Goal: Task Accomplishment & Management: Manage account settings

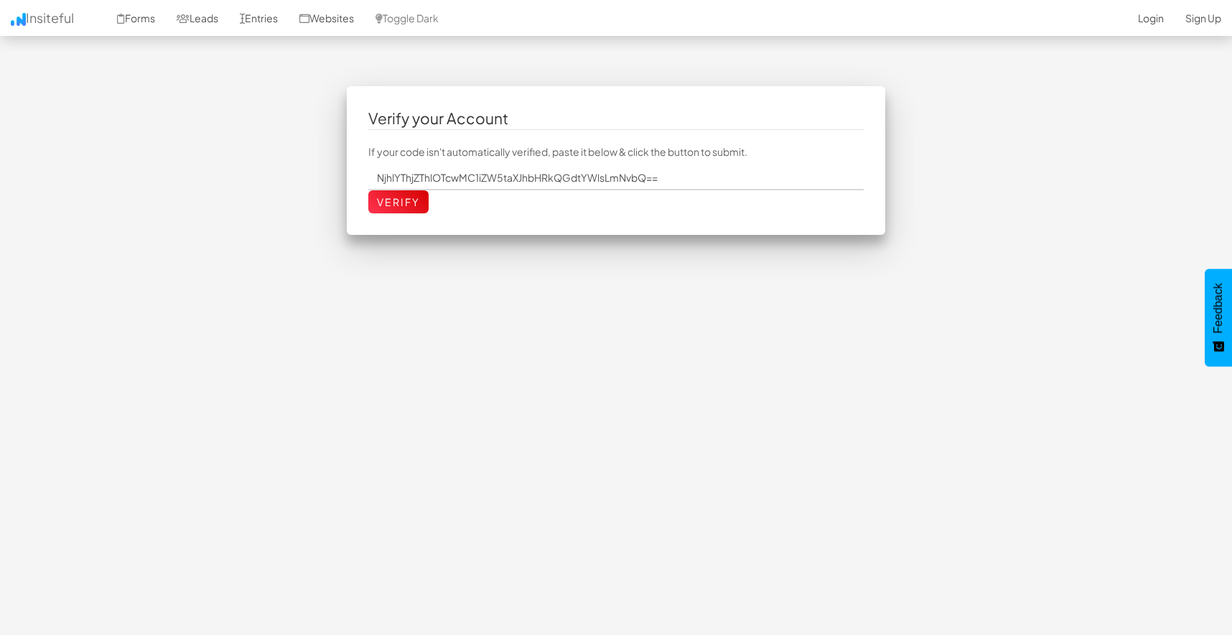
click at [546, 177] on input "NjhlYThjZThlOTcwMC1iZW5taXJhbHRkQGdtYWlsLmNvbQ==" at bounding box center [615, 178] width 495 height 24
click at [561, 172] on input "NjhlYThjZThlOTcwMC1iZW5taXJhbHRkQGdtYWlsLmNvbQ==" at bounding box center [615, 178] width 495 height 24
click at [405, 200] on input "Verify" at bounding box center [398, 201] width 60 height 23
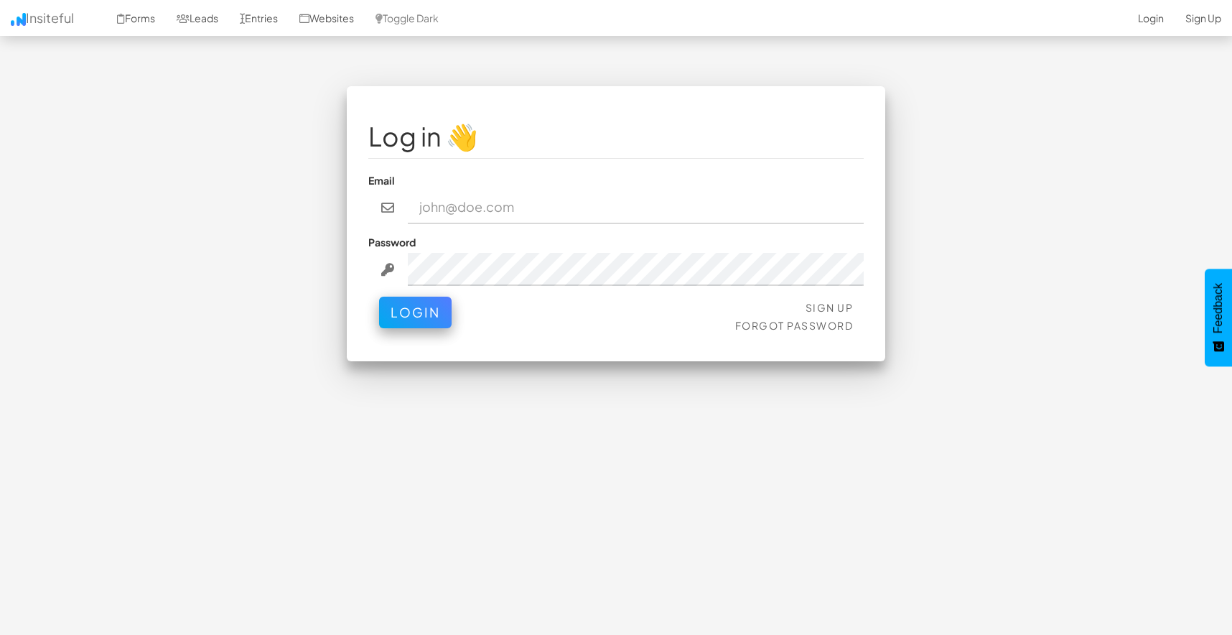
click at [475, 208] on input "email" at bounding box center [636, 207] width 457 height 33
type input "benmiraltd@gmail.com"
click at [379, 296] on button "Login" at bounding box center [415, 312] width 73 height 32
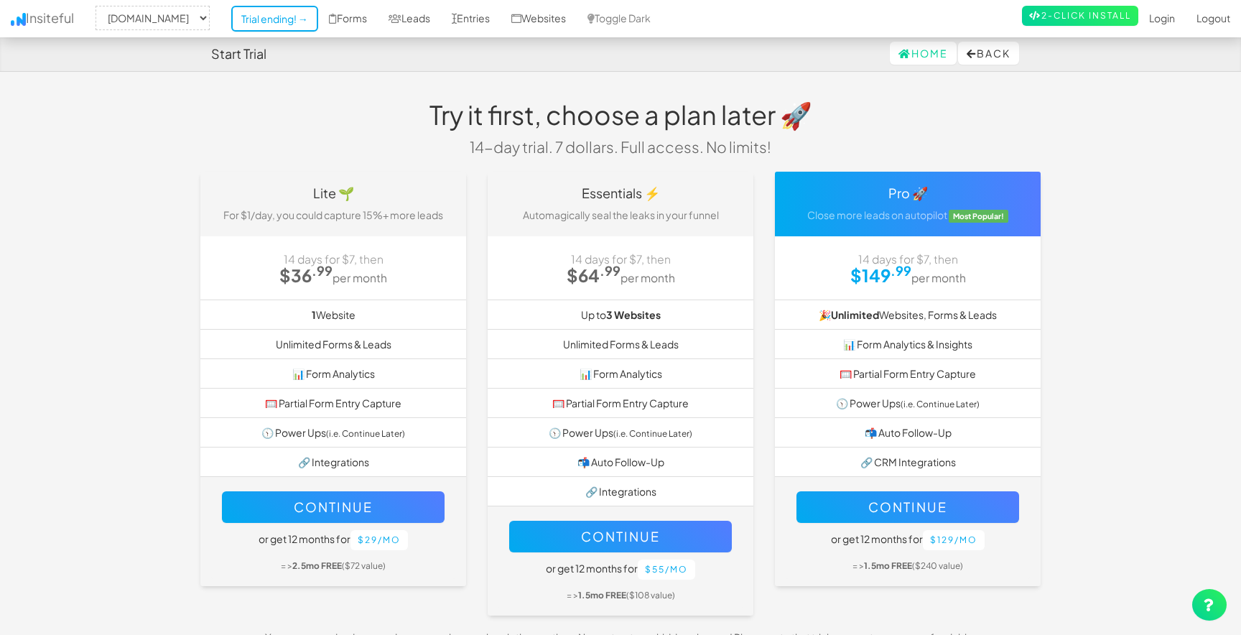
select select "2538"
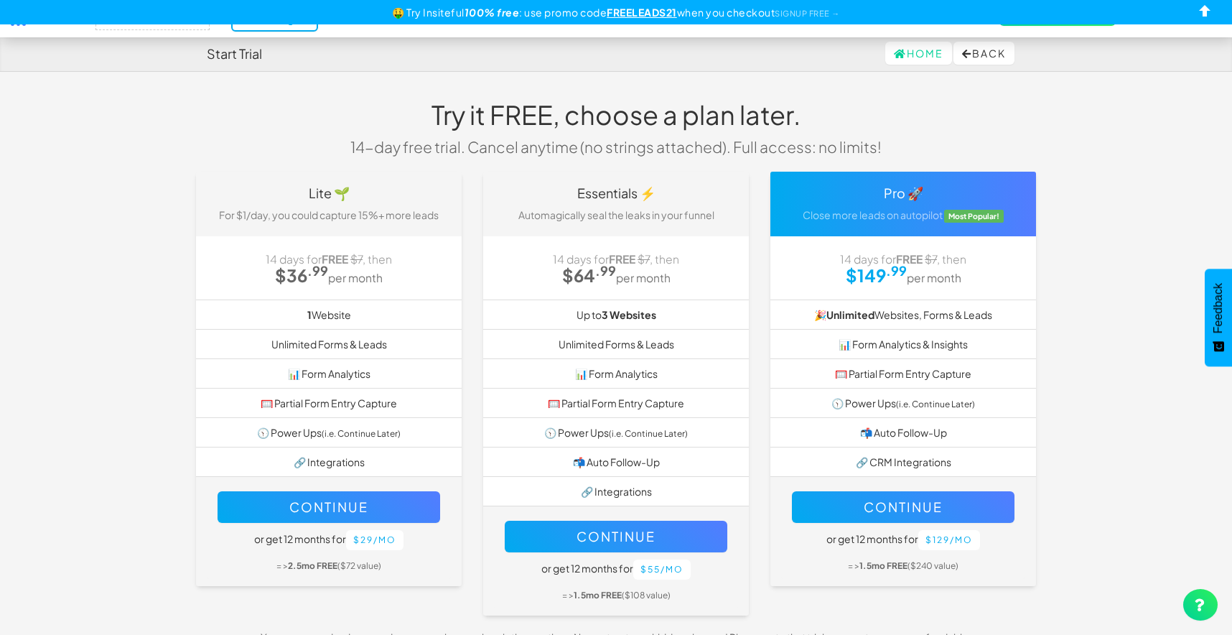
click at [647, 163] on div "Try it FREE, choose a plan later. 14-day free trial. Cancel anytime (no strings…" at bounding box center [616, 128] width 574 height 85
click at [919, 54] on link "Home" at bounding box center [918, 53] width 67 height 23
select select "2538"
click at [242, 59] on h4 "Start Trial" at bounding box center [234, 54] width 55 height 14
click at [1207, 10] on input "checkbox" at bounding box center [1206, 14] width 22 height 22
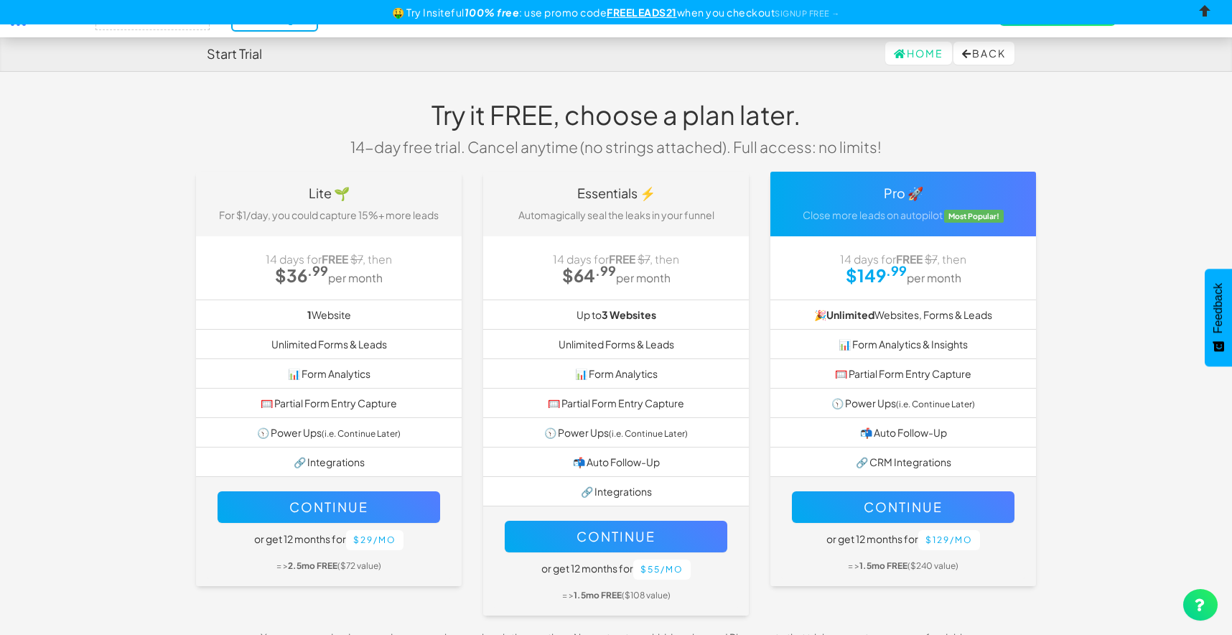
checkbox input "true"
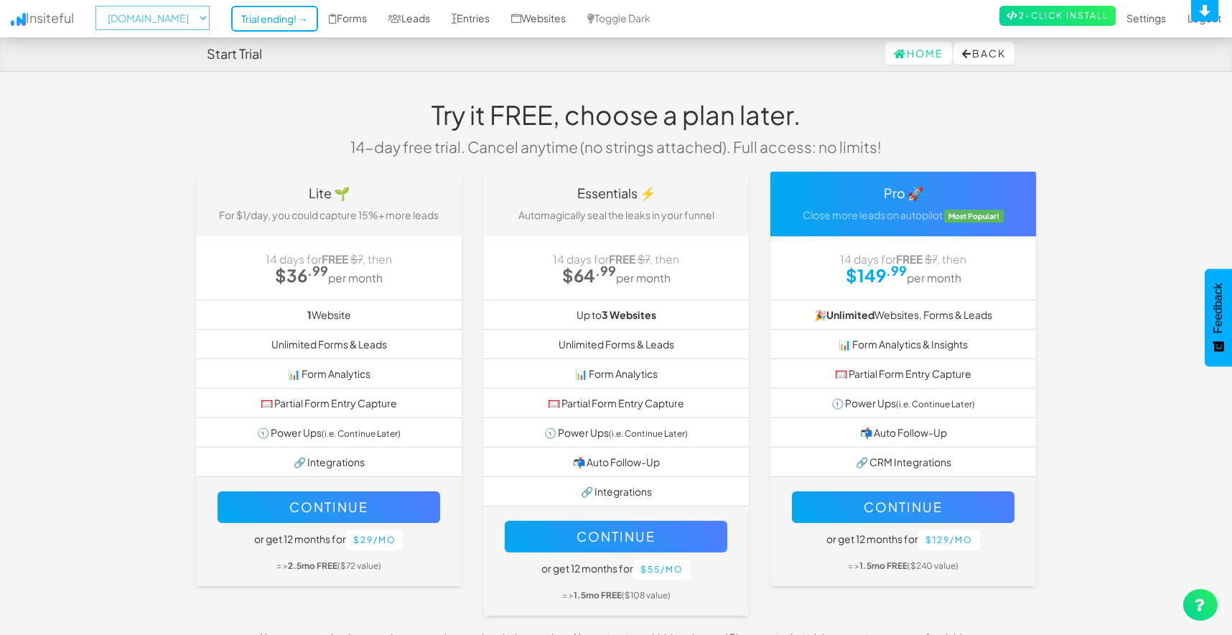
click at [192, 22] on select "-- None -- lnh-properties.com" at bounding box center [152, 18] width 114 height 24
click at [1008, 19] on icon at bounding box center [1012, 15] width 12 height 9
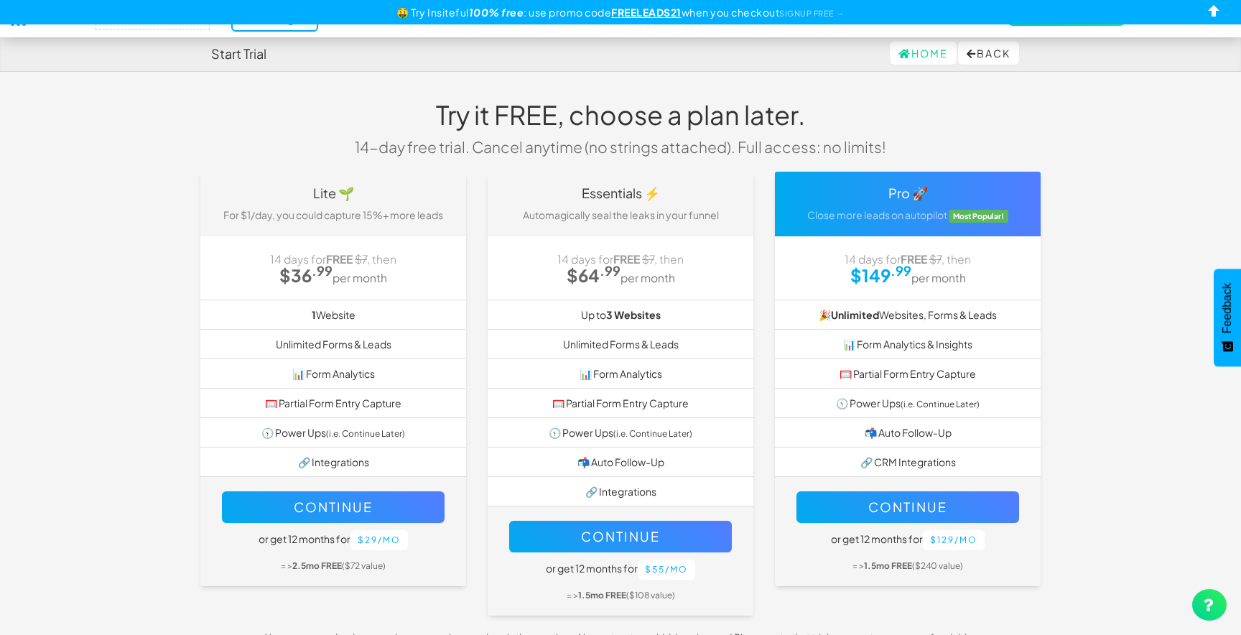
select select "2538"
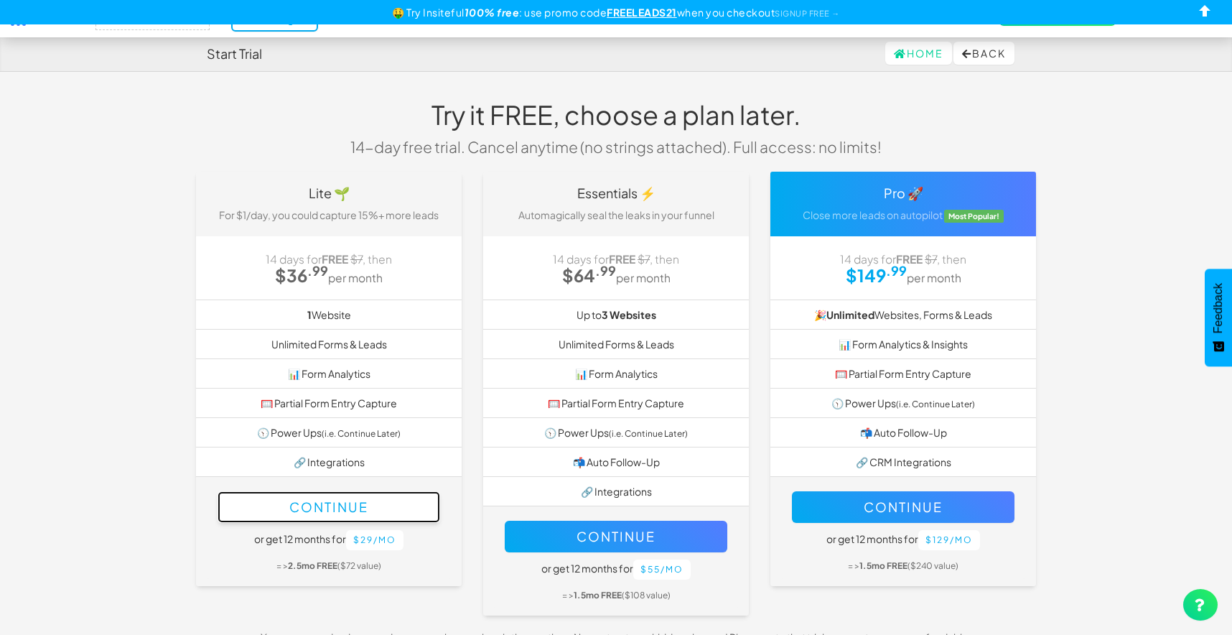
click at [375, 497] on button "Continue" at bounding box center [329, 507] width 223 height 32
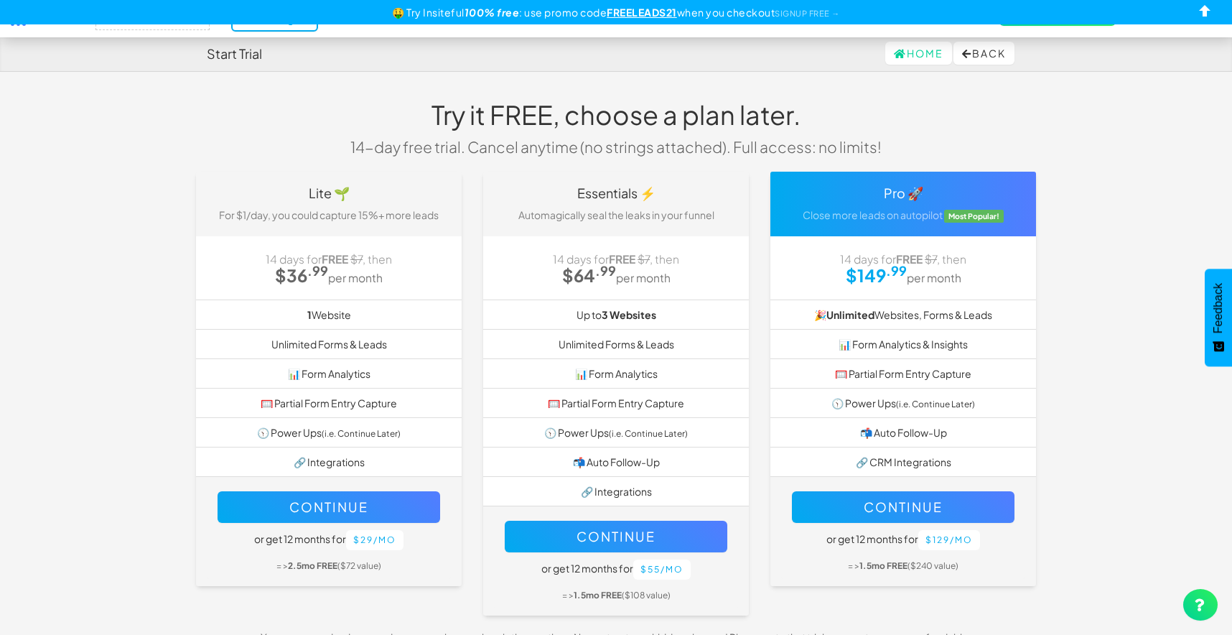
select select "2538"
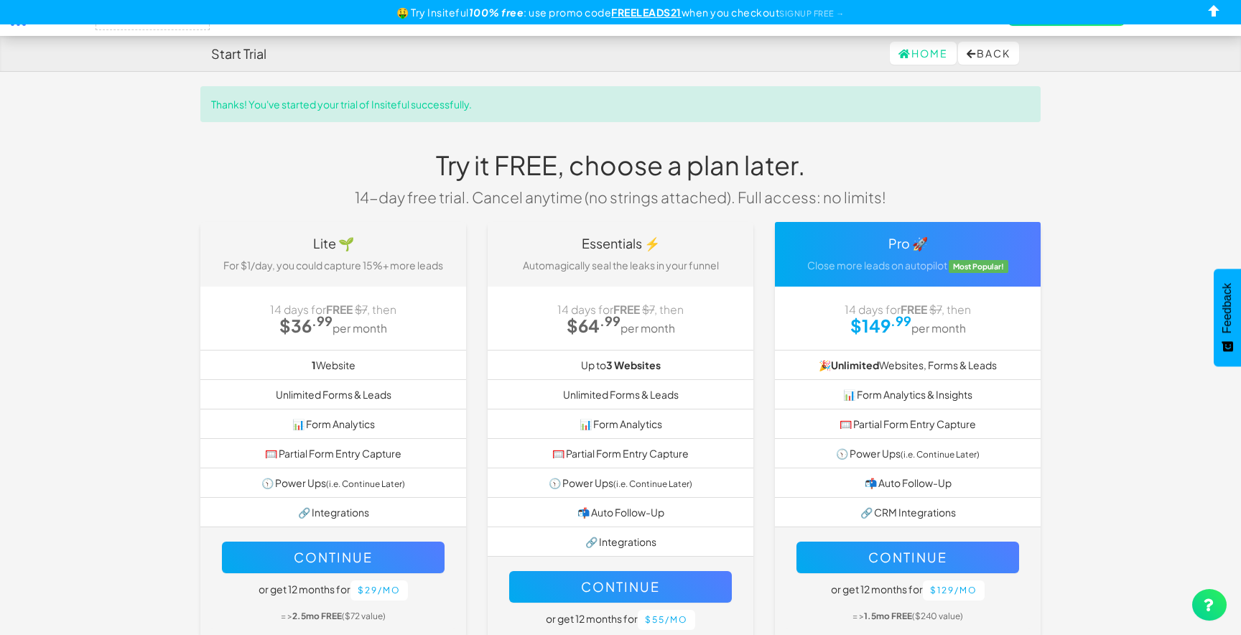
select select "2538"
click at [1201, 7] on input "checkbox" at bounding box center [1206, 14] width 22 height 22
checkbox input "true"
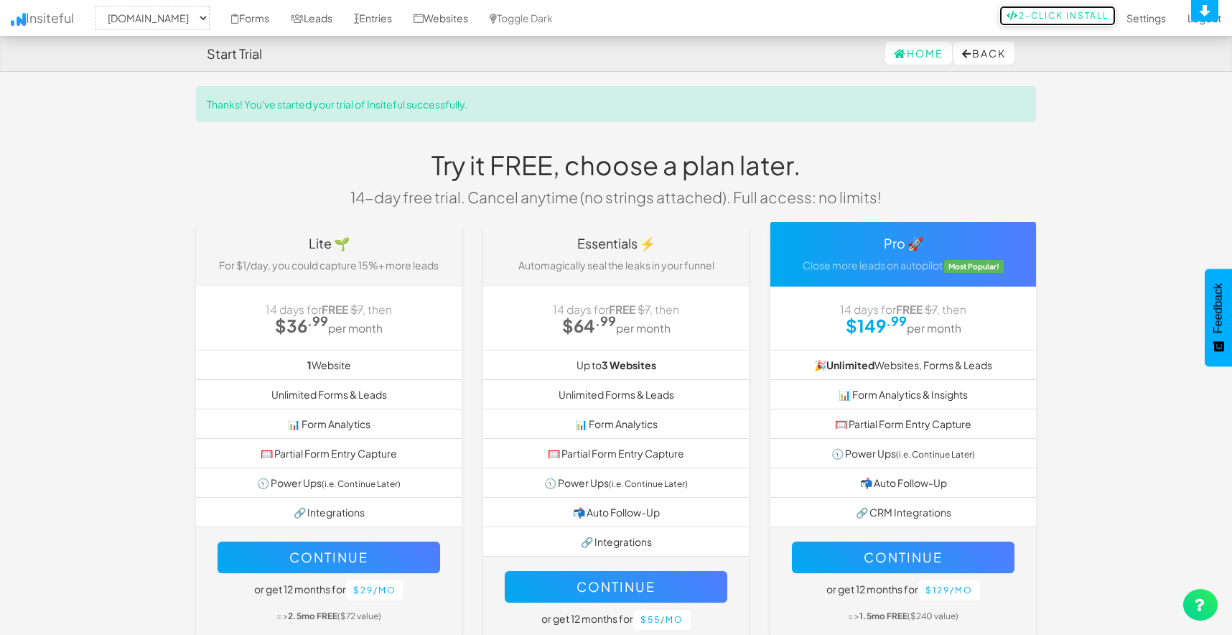
click at [1021, 18] on link "2-Click Install" at bounding box center [1057, 16] width 116 height 20
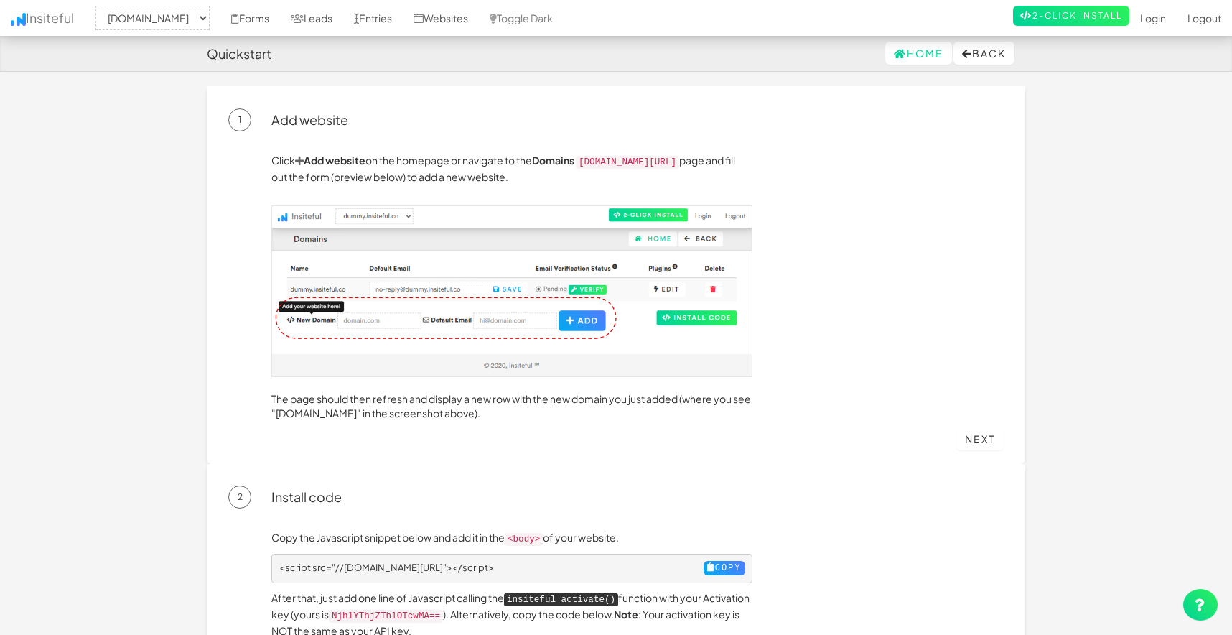
select select "2538"
click at [885, 55] on link "Home" at bounding box center [918, 53] width 67 height 23
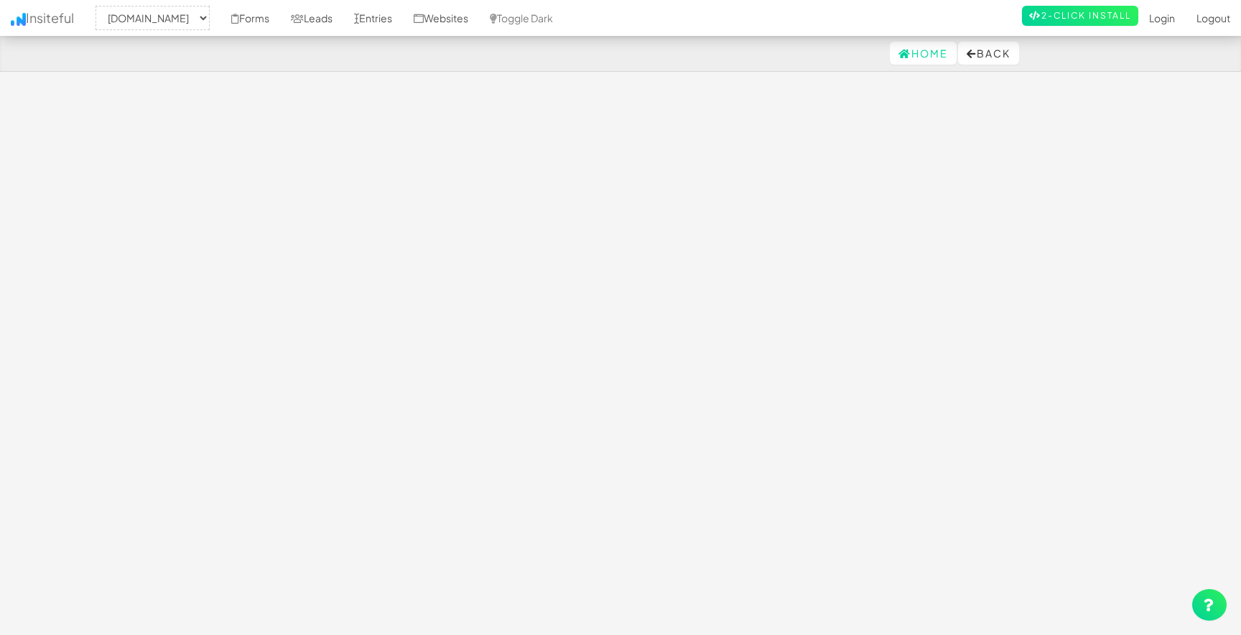
select select "2538"
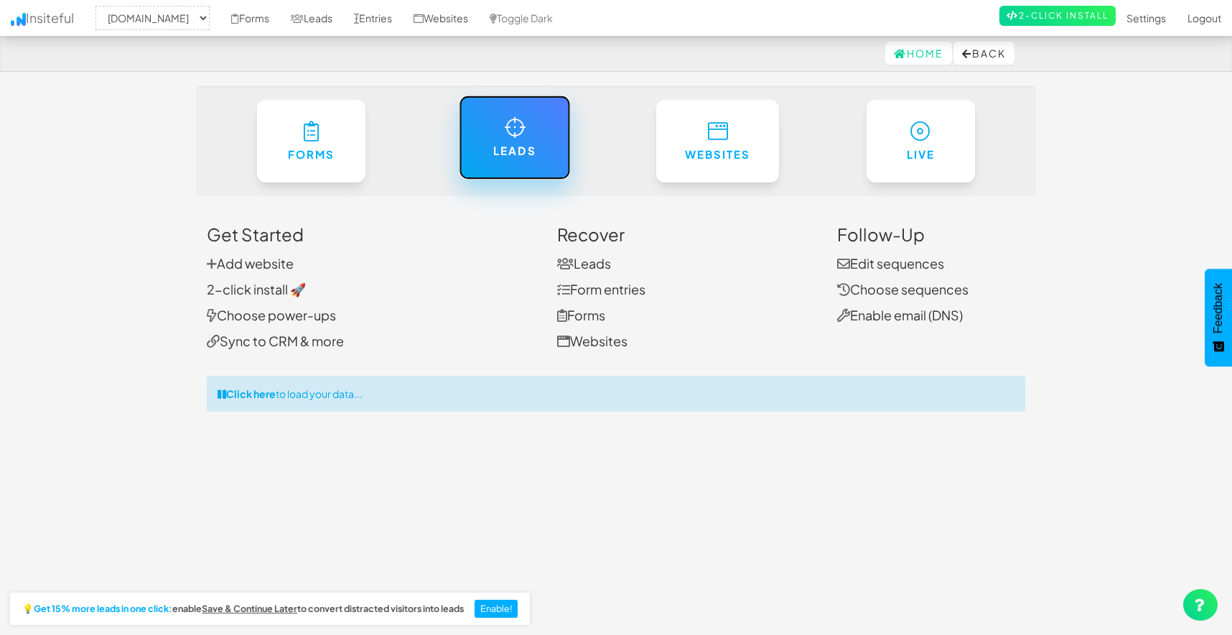
click at [542, 154] on link "Leads" at bounding box center [514, 137] width 111 height 84
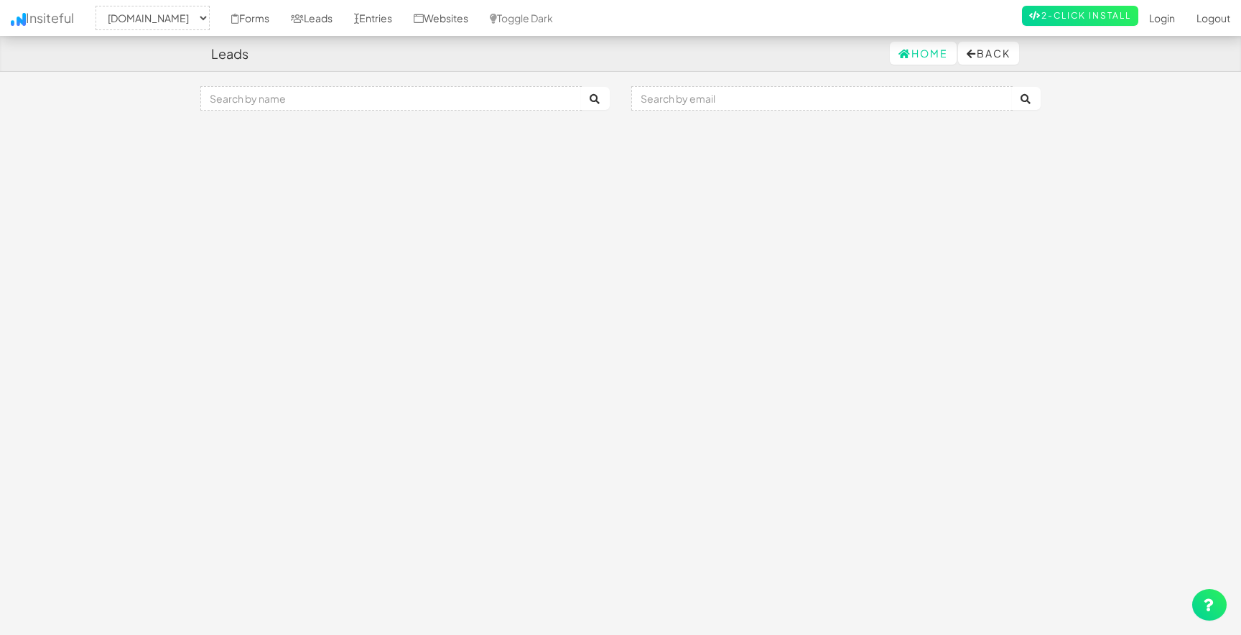
select select "2538"
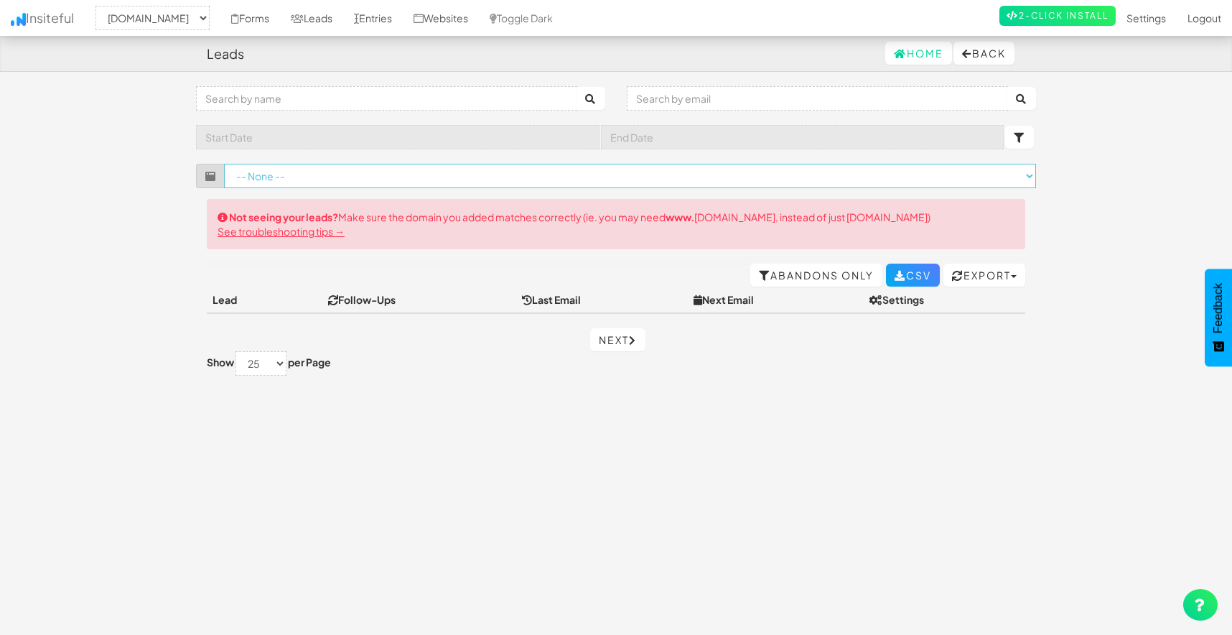
click at [370, 182] on select "-- None --" at bounding box center [630, 176] width 812 height 24
click at [1150, 19] on link "Settings" at bounding box center [1146, 18] width 61 height 36
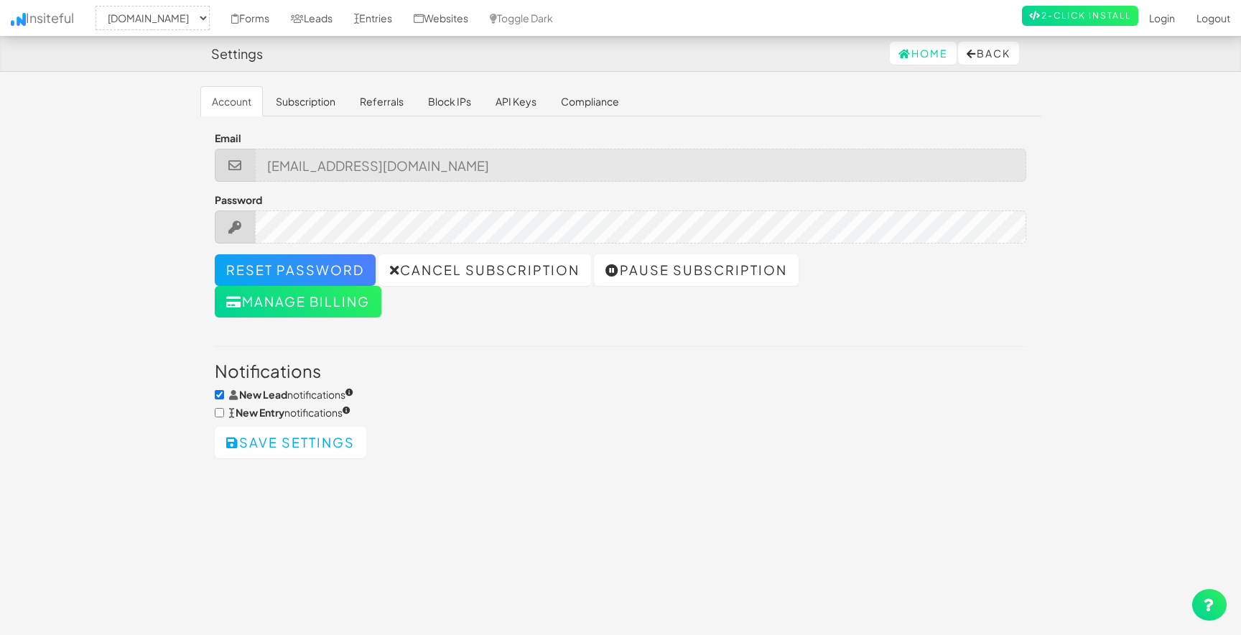
select select "2538"
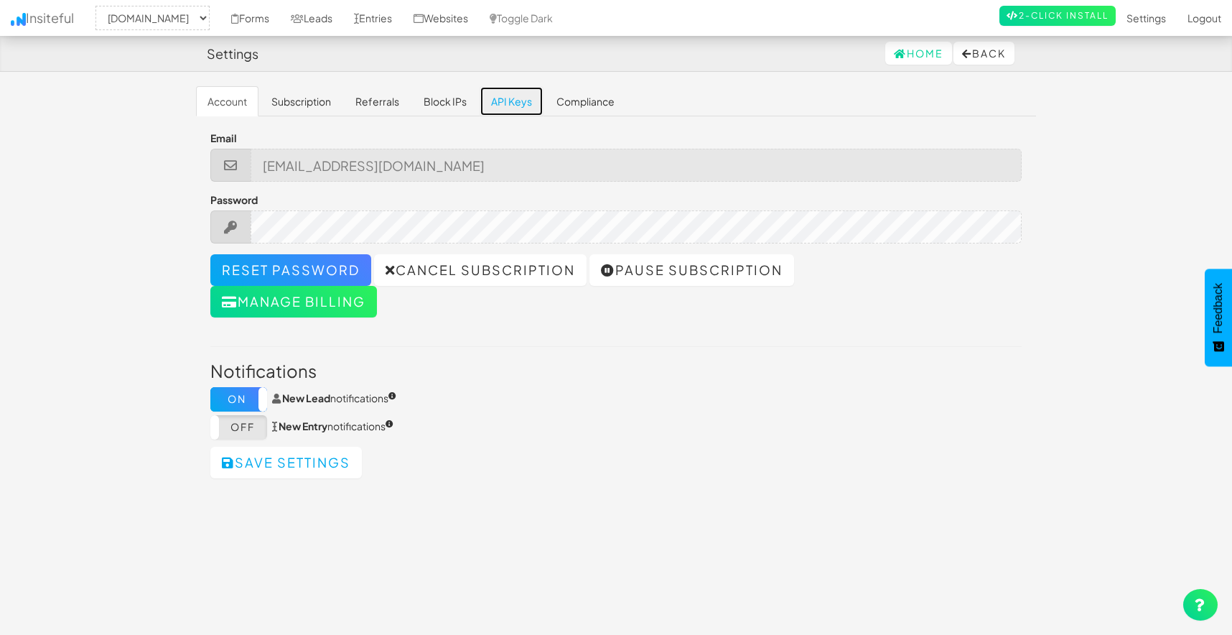
click at [526, 106] on link "API Keys" at bounding box center [512, 101] width 64 height 30
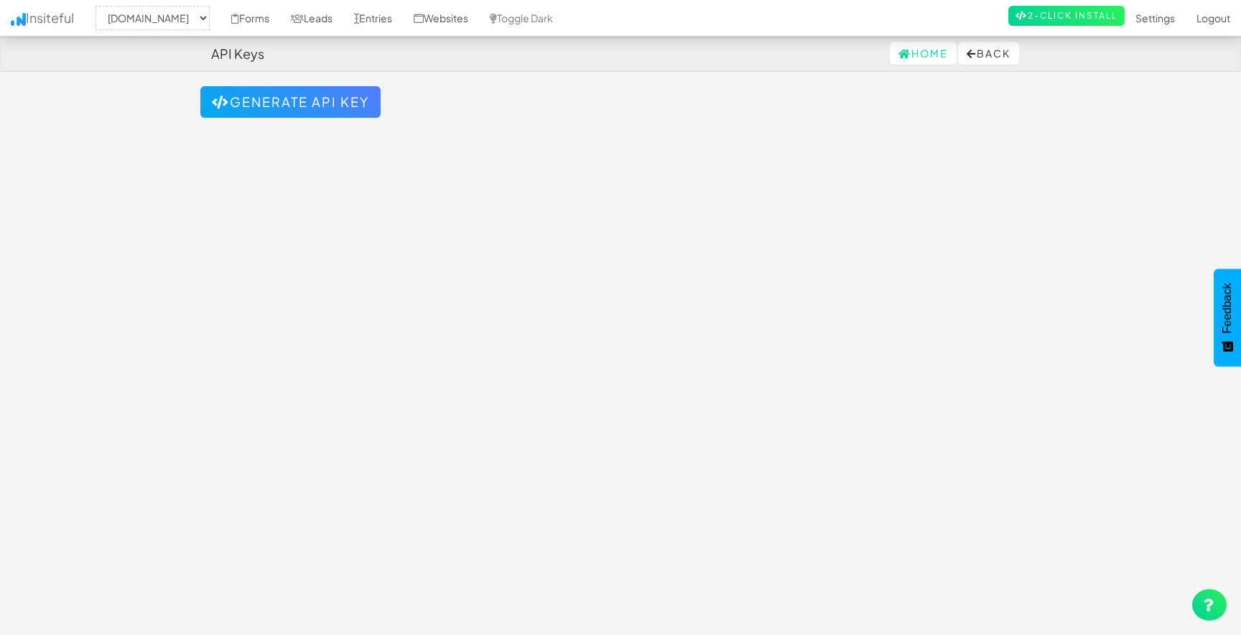
select select "2538"
click at [296, 102] on button "Generate API Key" at bounding box center [286, 102] width 180 height 32
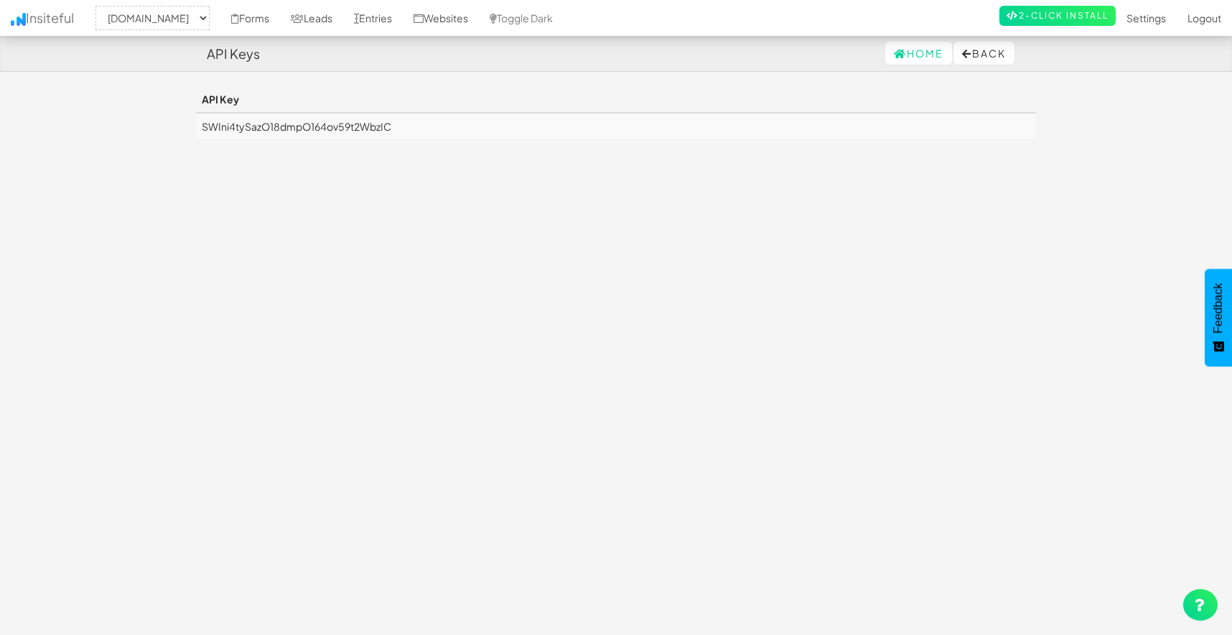
select select "2538"
click at [453, 126] on td "SWIni4tySazO18dmpO164ov59t2WbzIC" at bounding box center [616, 126] width 840 height 27
copy body "SWIni4tySazO18dmpO164ov59t2WbzIC"
